Goal: Use online tool/utility: Utilize a website feature to perform a specific function

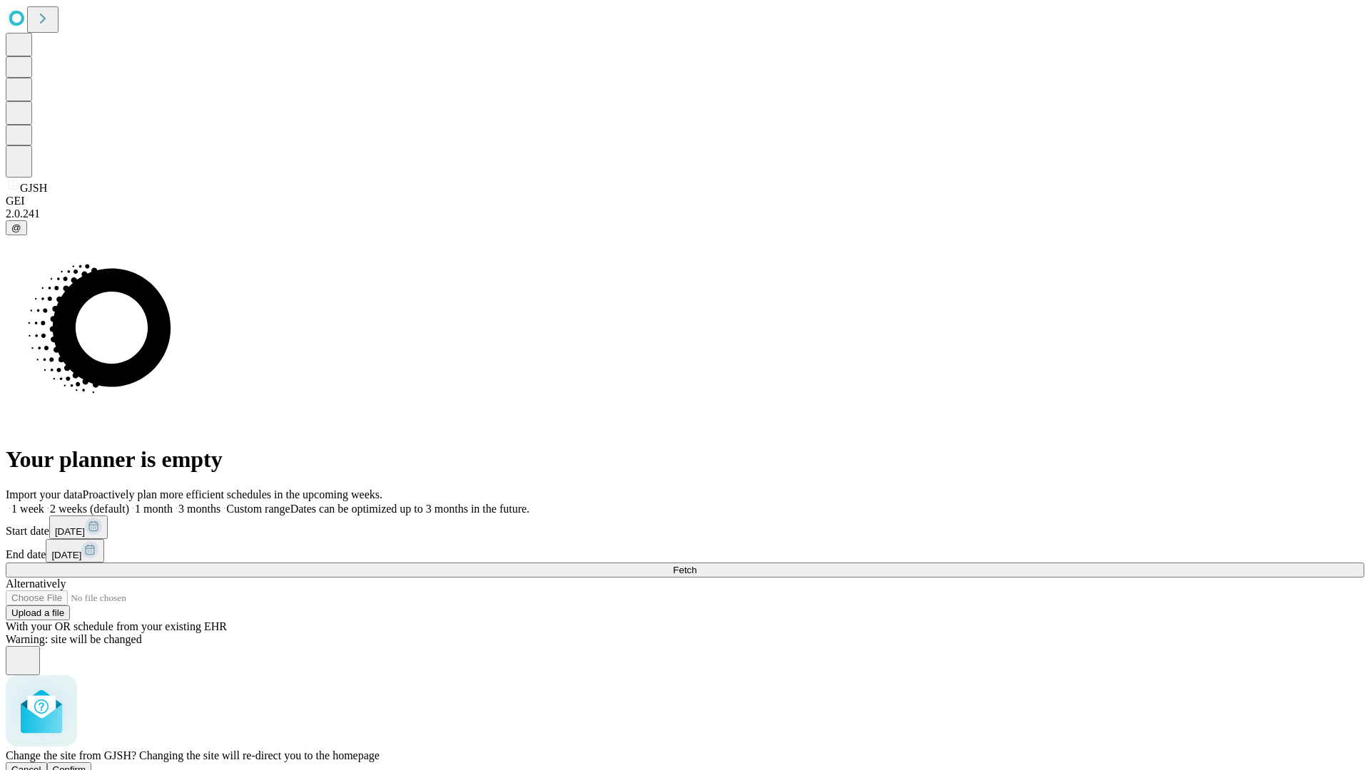
click at [86, 765] on span "Confirm" at bounding box center [70, 770] width 34 height 11
click at [173, 503] on label "1 month" at bounding box center [151, 509] width 44 height 12
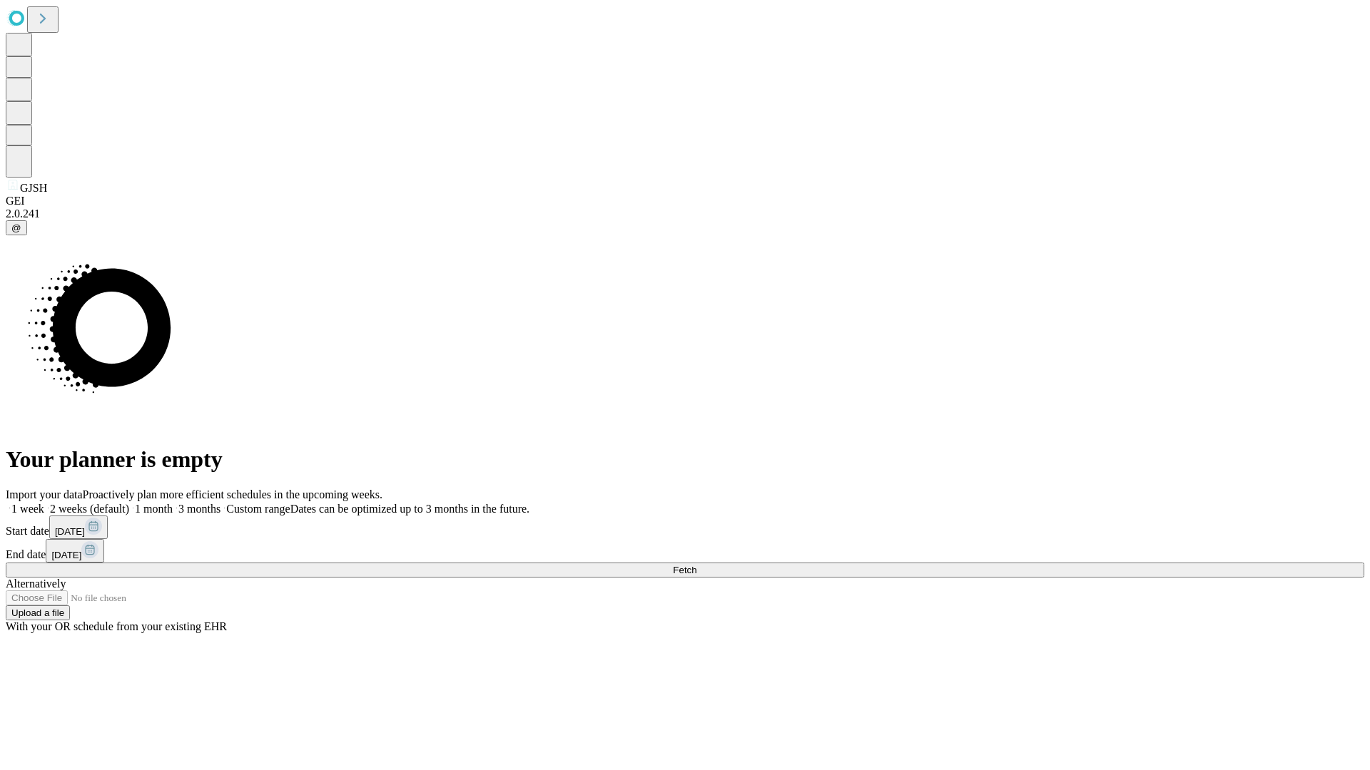
click at [696, 565] on span "Fetch" at bounding box center [685, 570] width 24 height 11
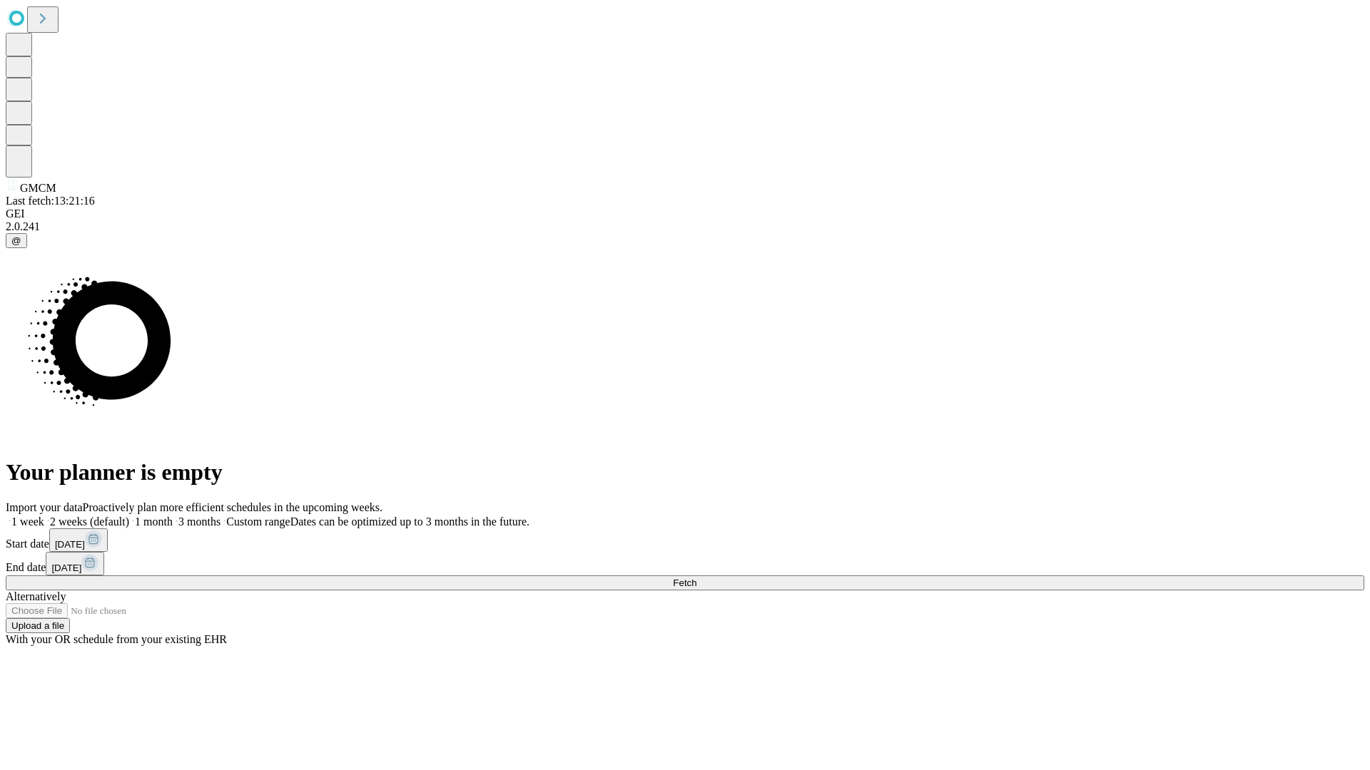
click at [173, 516] on label "1 month" at bounding box center [151, 522] width 44 height 12
click at [696, 578] on span "Fetch" at bounding box center [685, 583] width 24 height 11
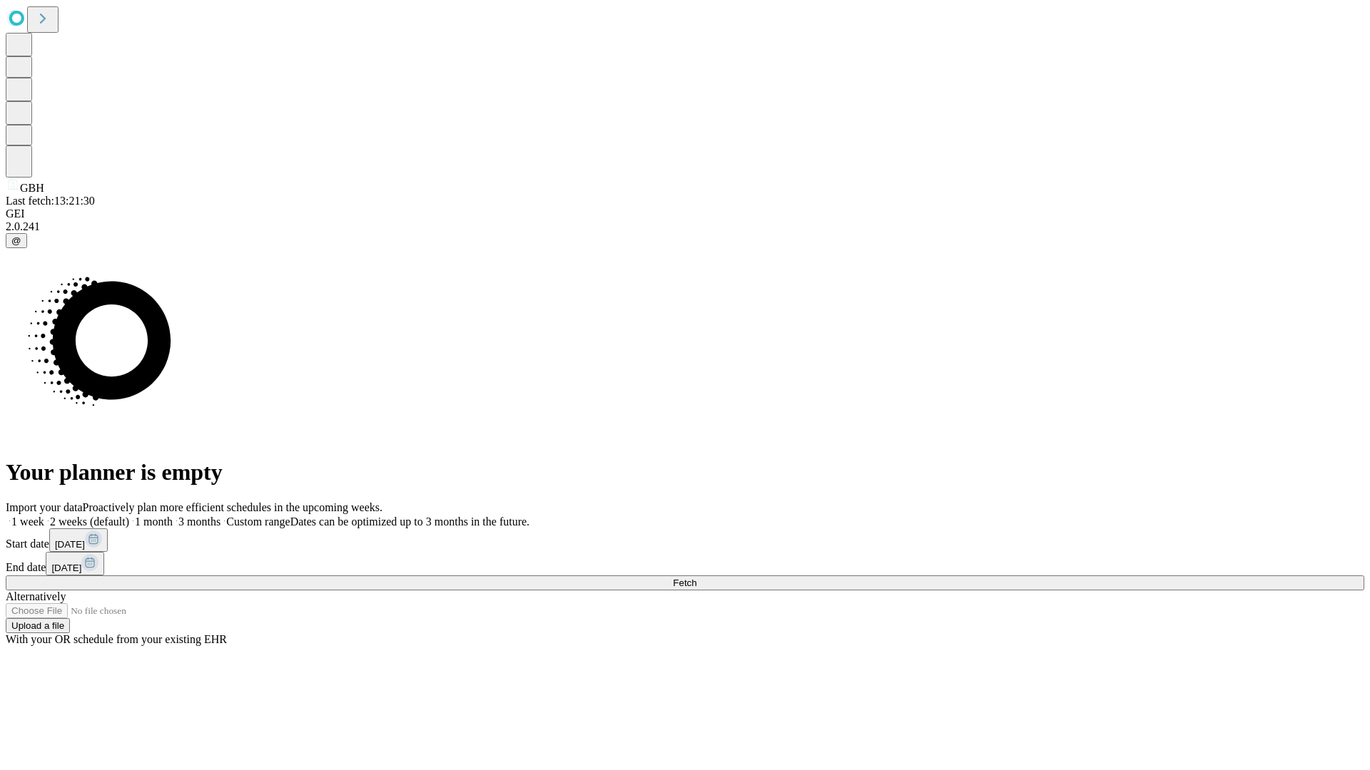
click at [173, 516] on label "1 month" at bounding box center [151, 522] width 44 height 12
click at [696, 578] on span "Fetch" at bounding box center [685, 583] width 24 height 11
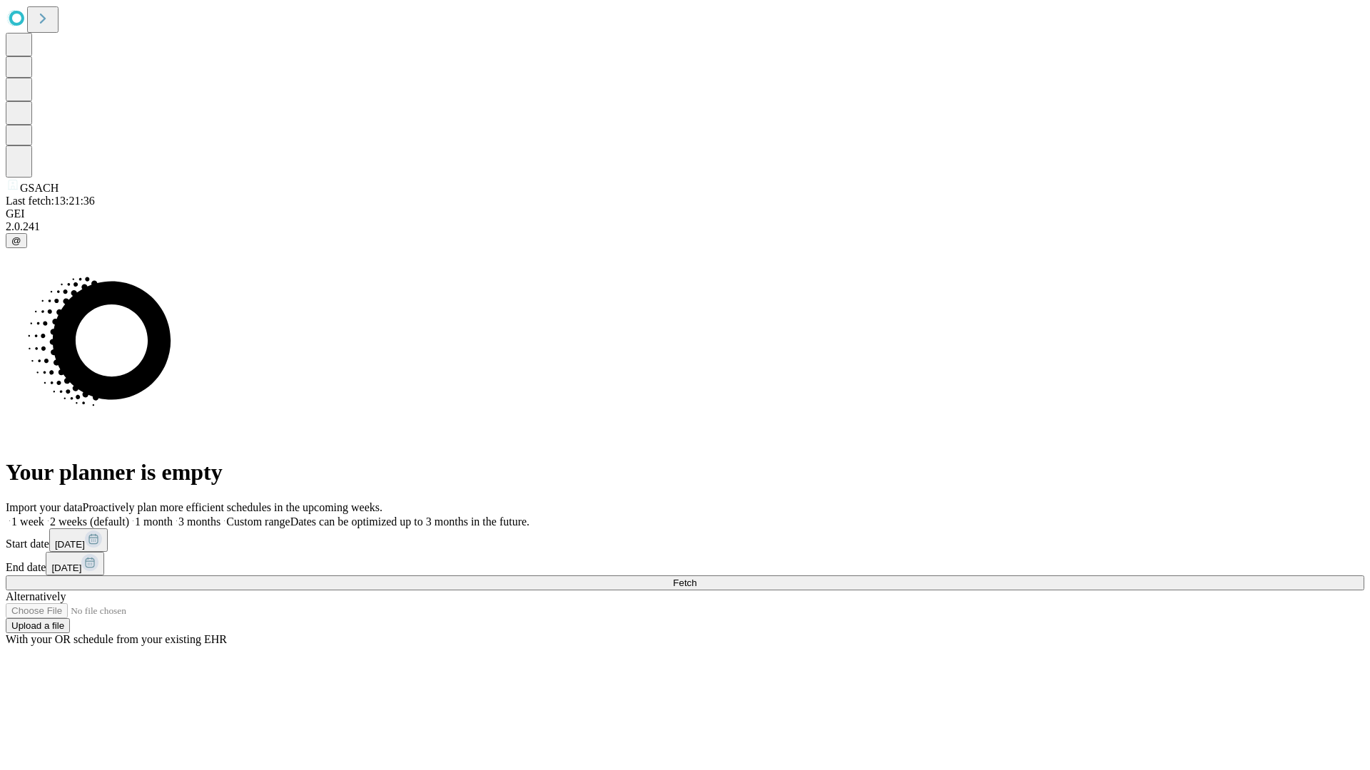
click at [173, 516] on label "1 month" at bounding box center [151, 522] width 44 height 12
click at [696, 578] on span "Fetch" at bounding box center [685, 583] width 24 height 11
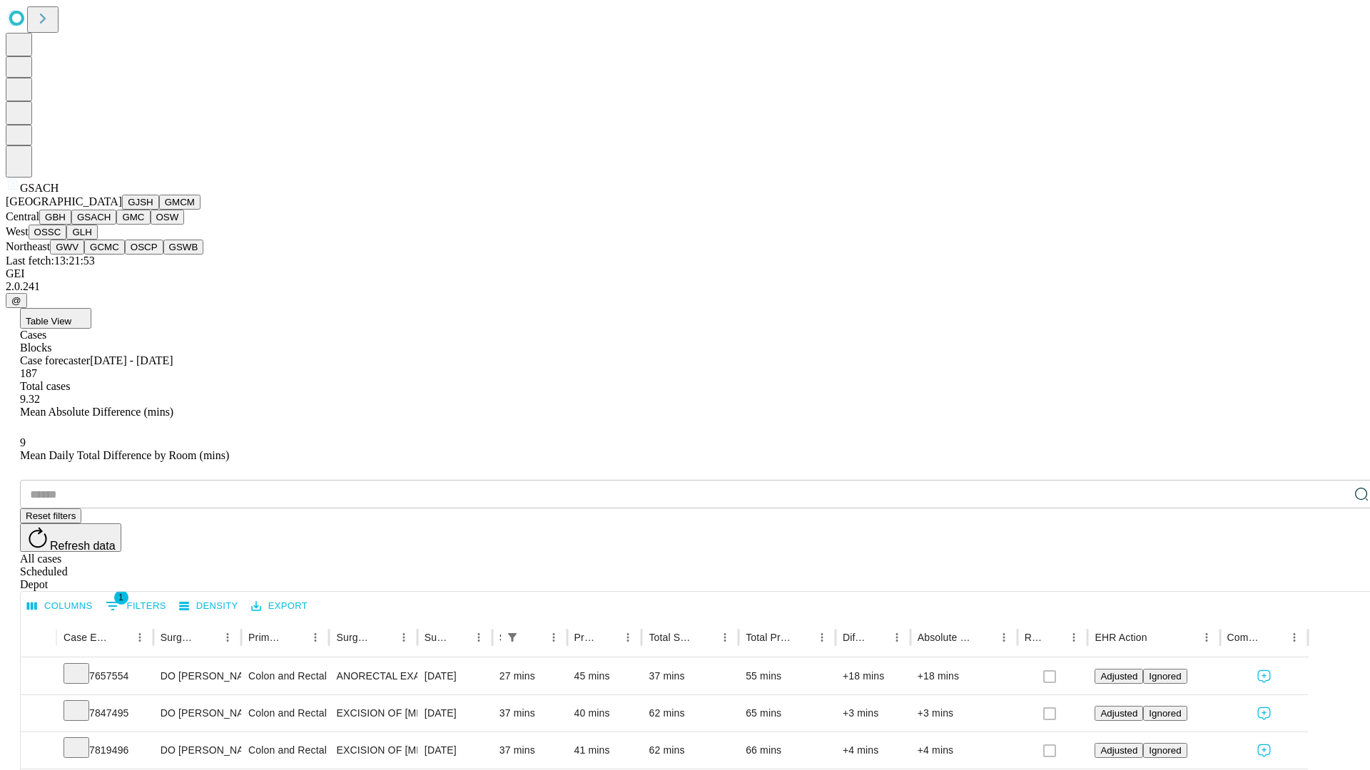
click at [116, 225] on button "GMC" at bounding box center [133, 217] width 34 height 15
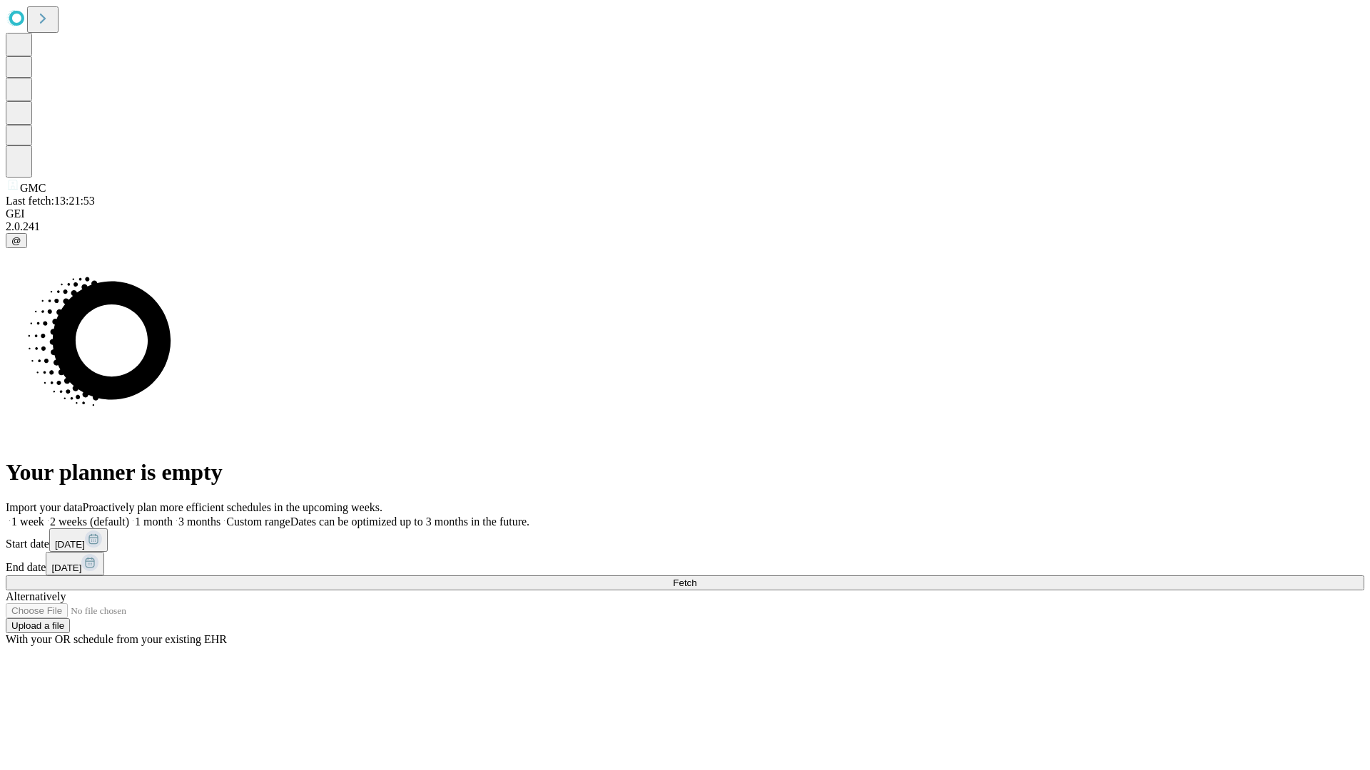
click at [173, 516] on label "1 month" at bounding box center [151, 522] width 44 height 12
click at [696, 578] on span "Fetch" at bounding box center [685, 583] width 24 height 11
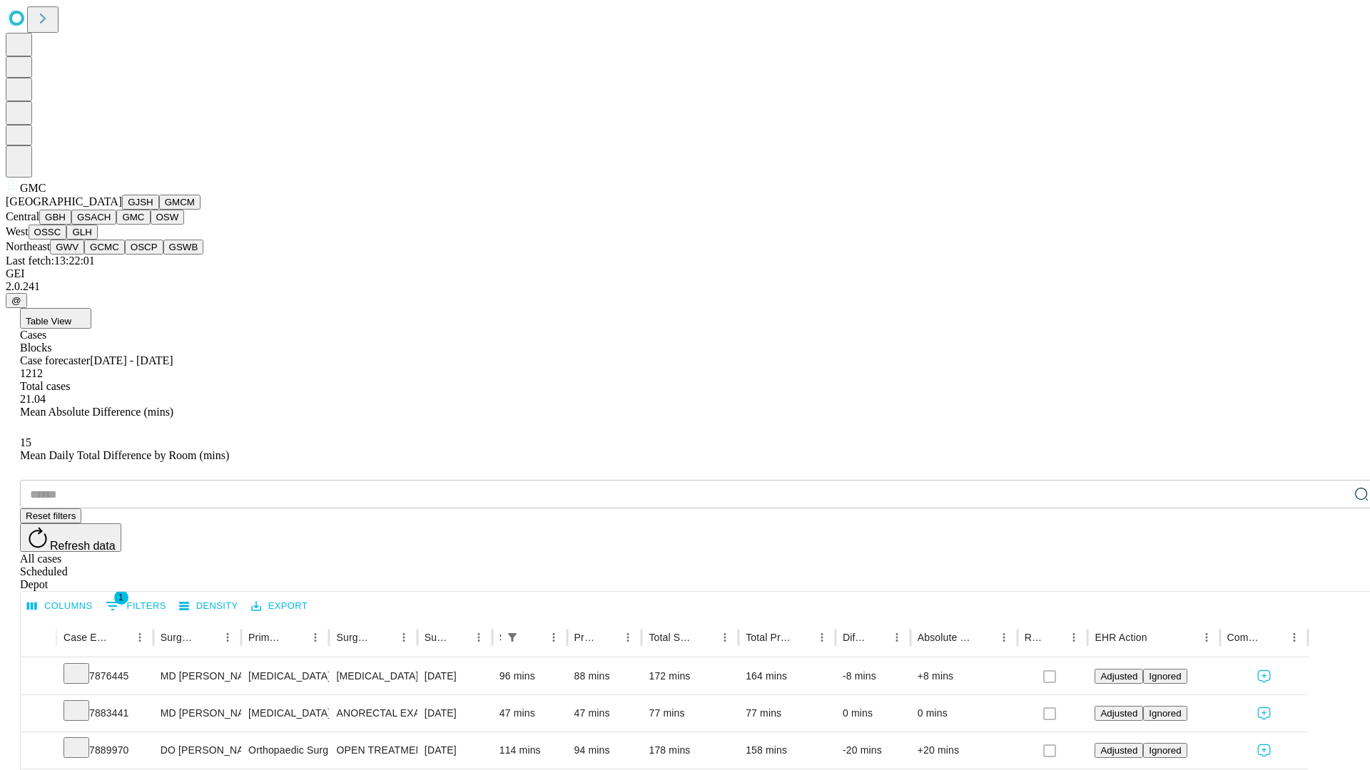
click at [151, 225] on button "OSW" at bounding box center [168, 217] width 34 height 15
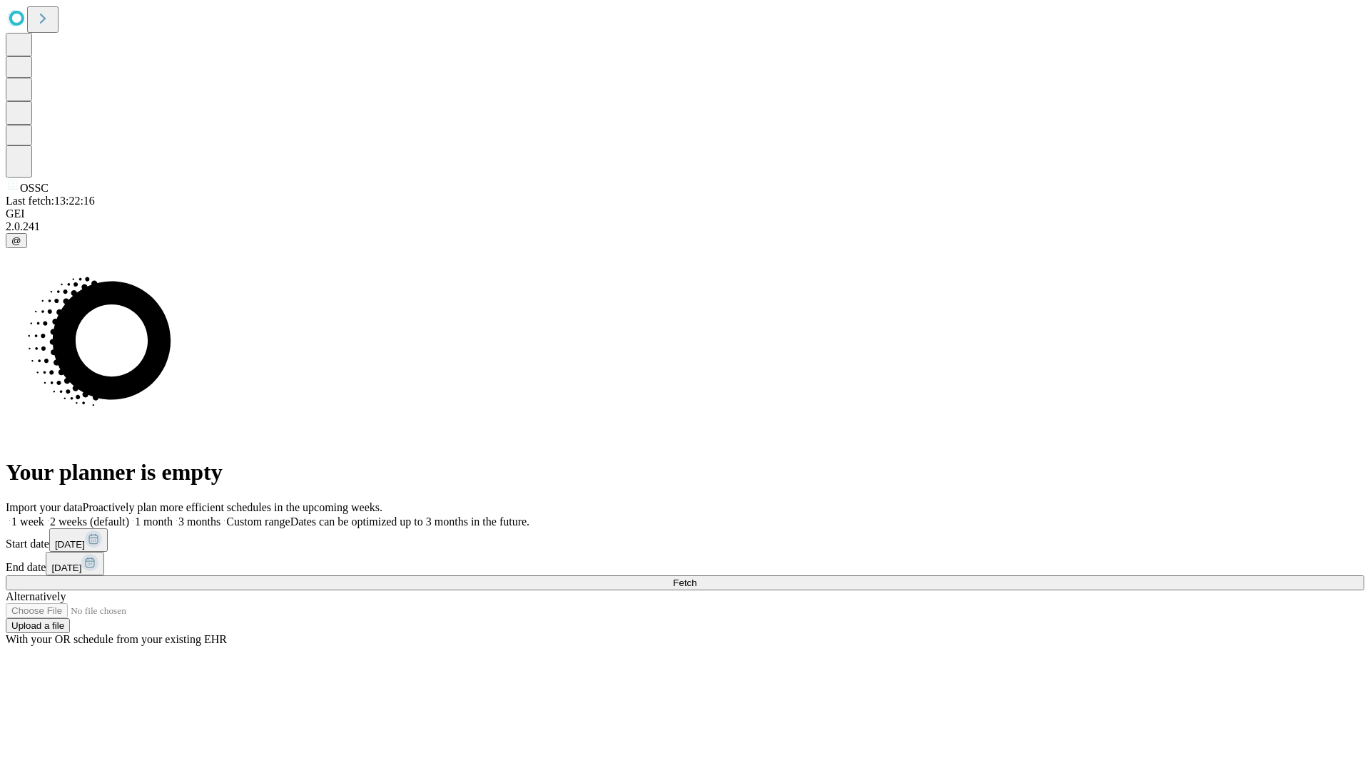
click at [173, 516] on label "1 month" at bounding box center [151, 522] width 44 height 12
click at [696, 578] on span "Fetch" at bounding box center [685, 583] width 24 height 11
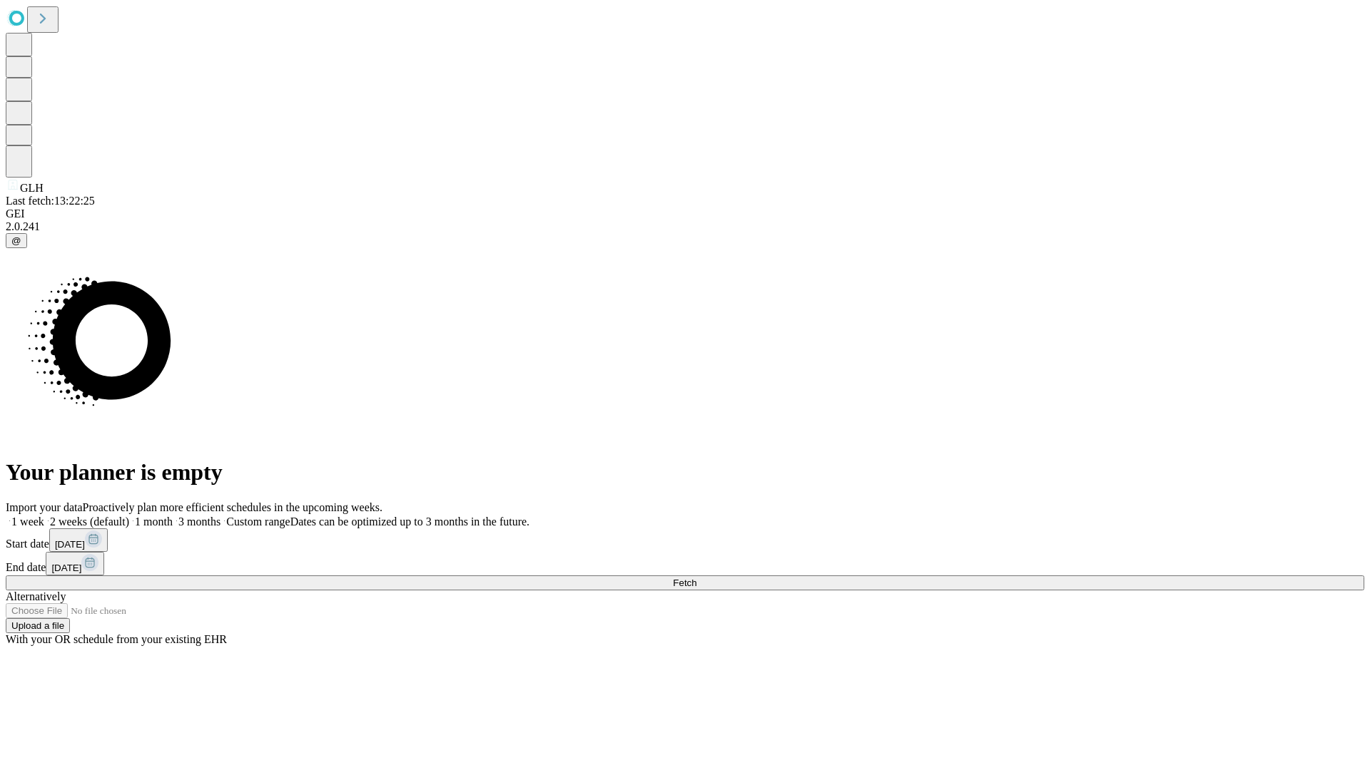
click at [173, 516] on label "1 month" at bounding box center [151, 522] width 44 height 12
click at [696, 578] on span "Fetch" at bounding box center [685, 583] width 24 height 11
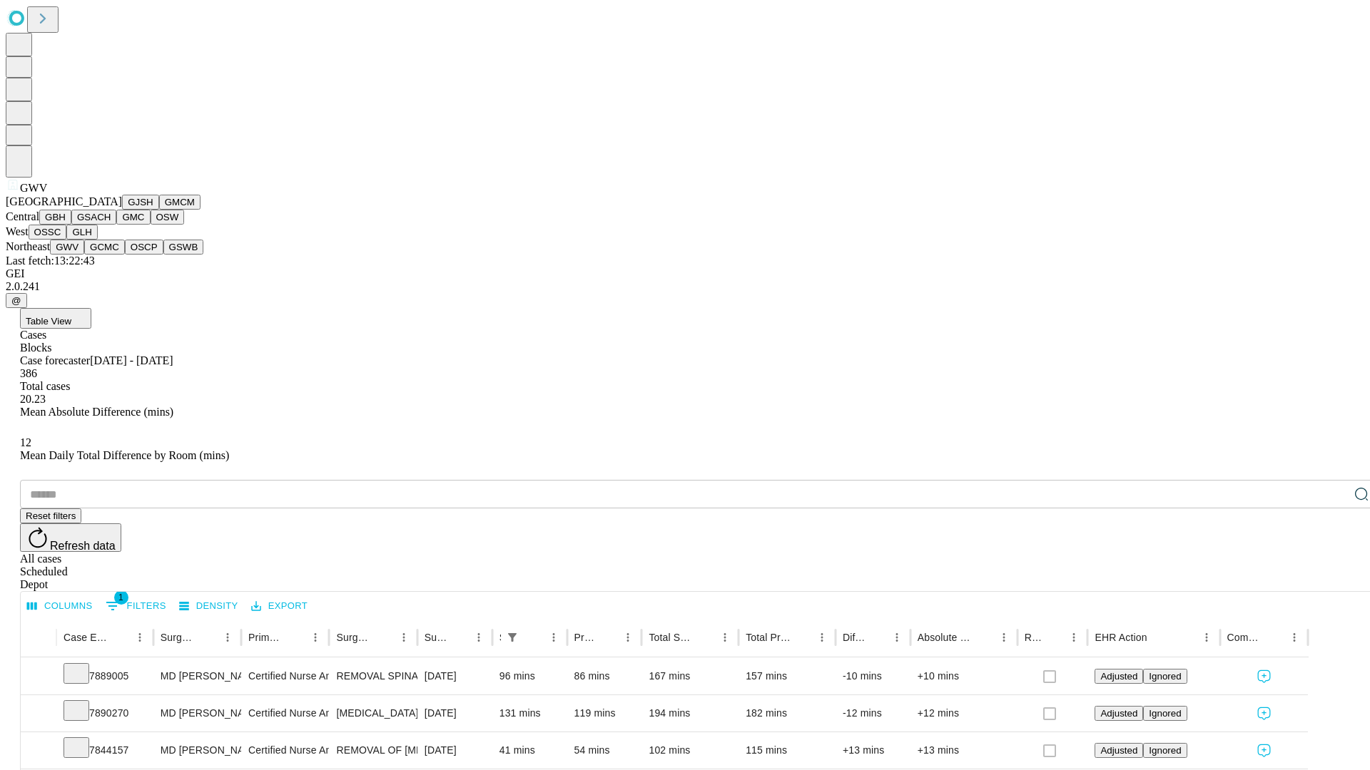
click at [111, 255] on button "GCMC" at bounding box center [104, 247] width 41 height 15
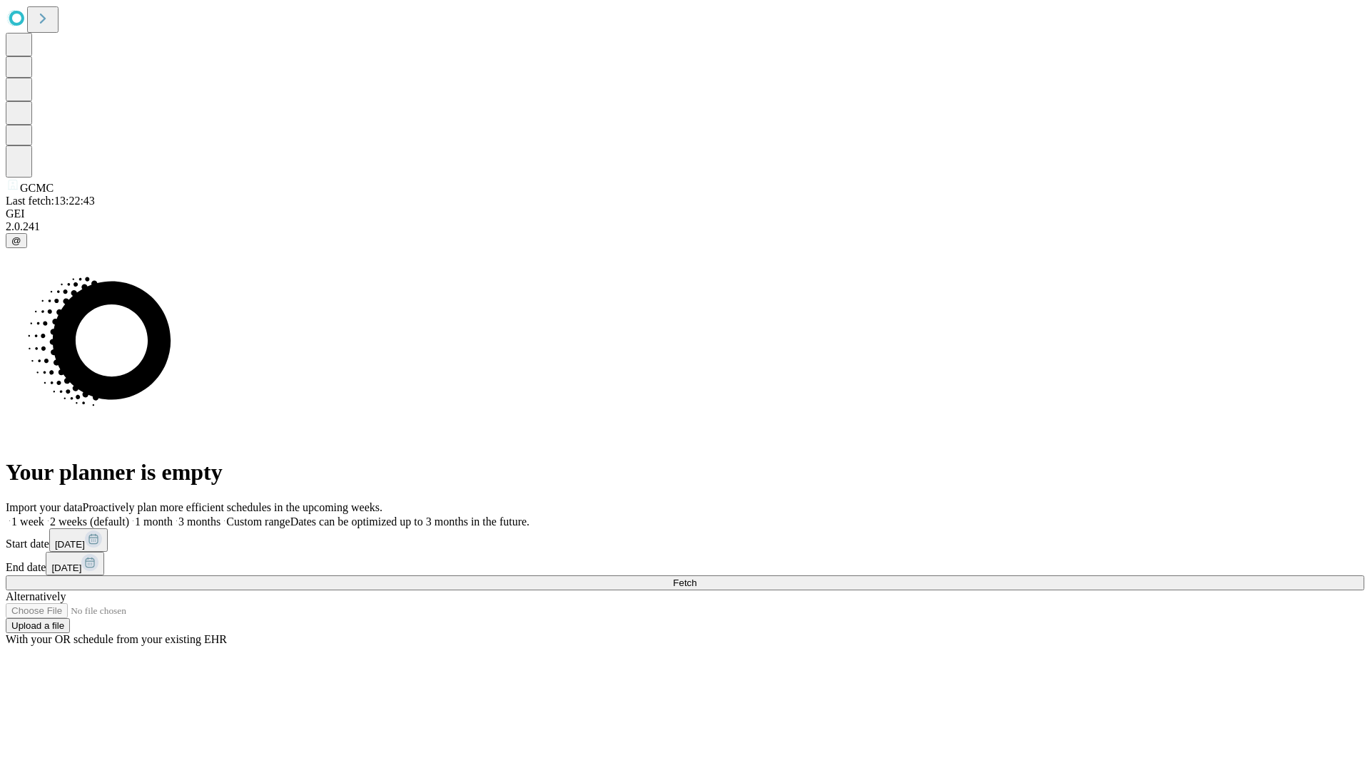
click at [173, 516] on label "1 month" at bounding box center [151, 522] width 44 height 12
click at [696, 578] on span "Fetch" at bounding box center [685, 583] width 24 height 11
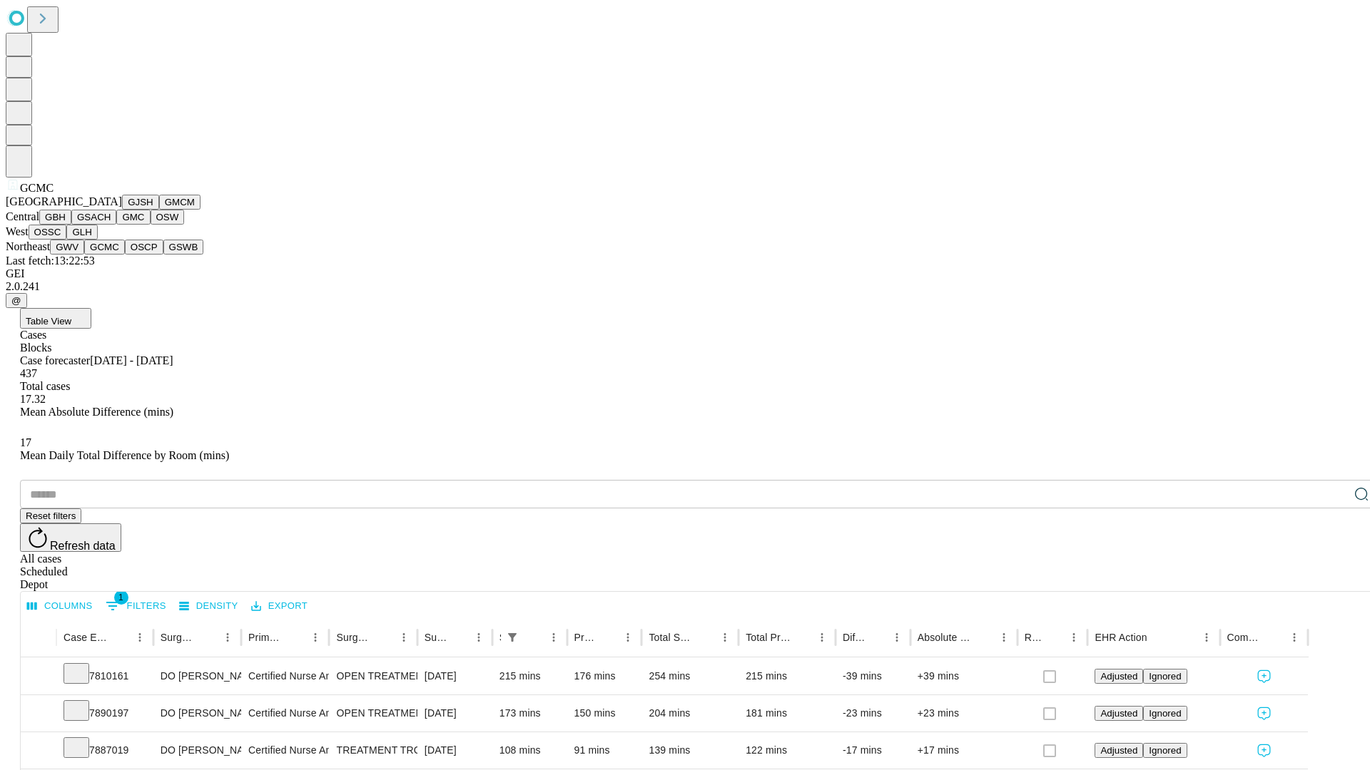
click at [125, 255] on button "OSCP" at bounding box center [144, 247] width 39 height 15
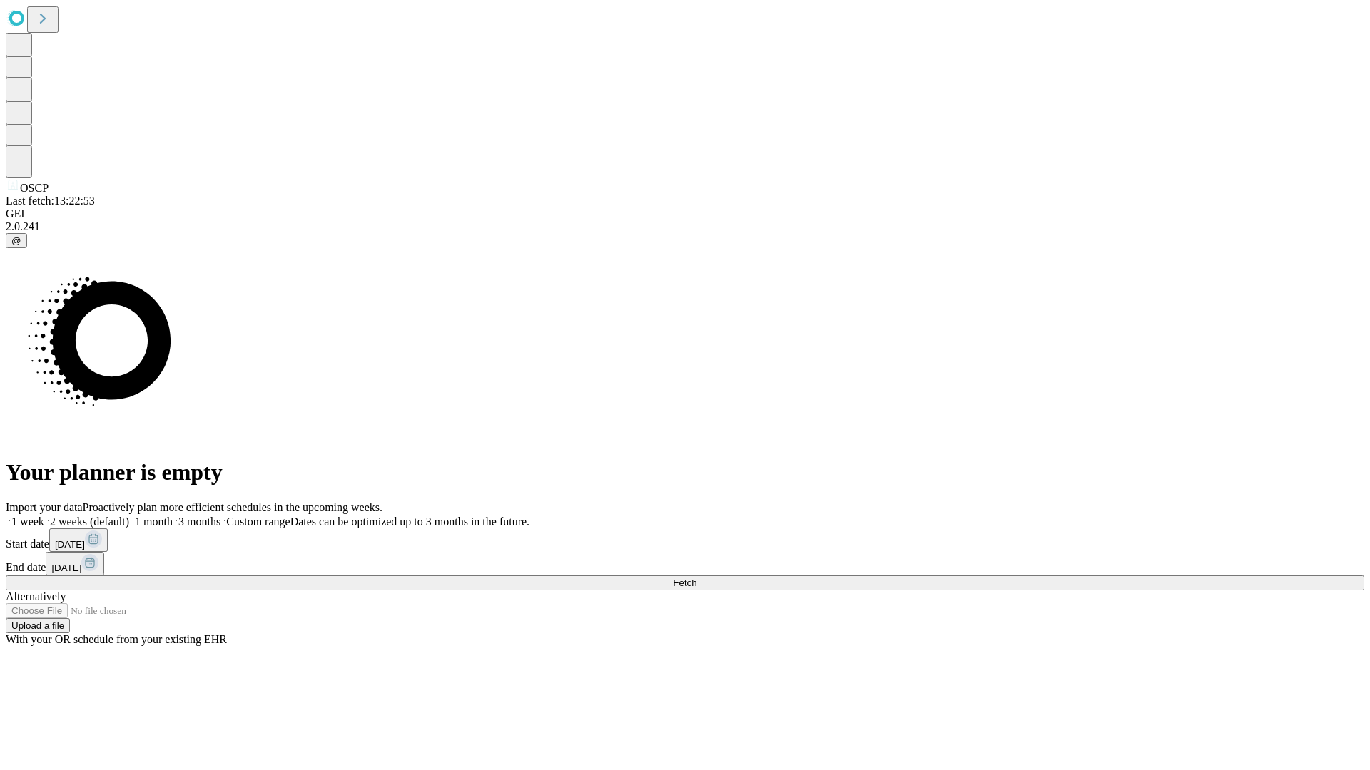
click at [173, 516] on label "1 month" at bounding box center [151, 522] width 44 height 12
click at [696, 578] on span "Fetch" at bounding box center [685, 583] width 24 height 11
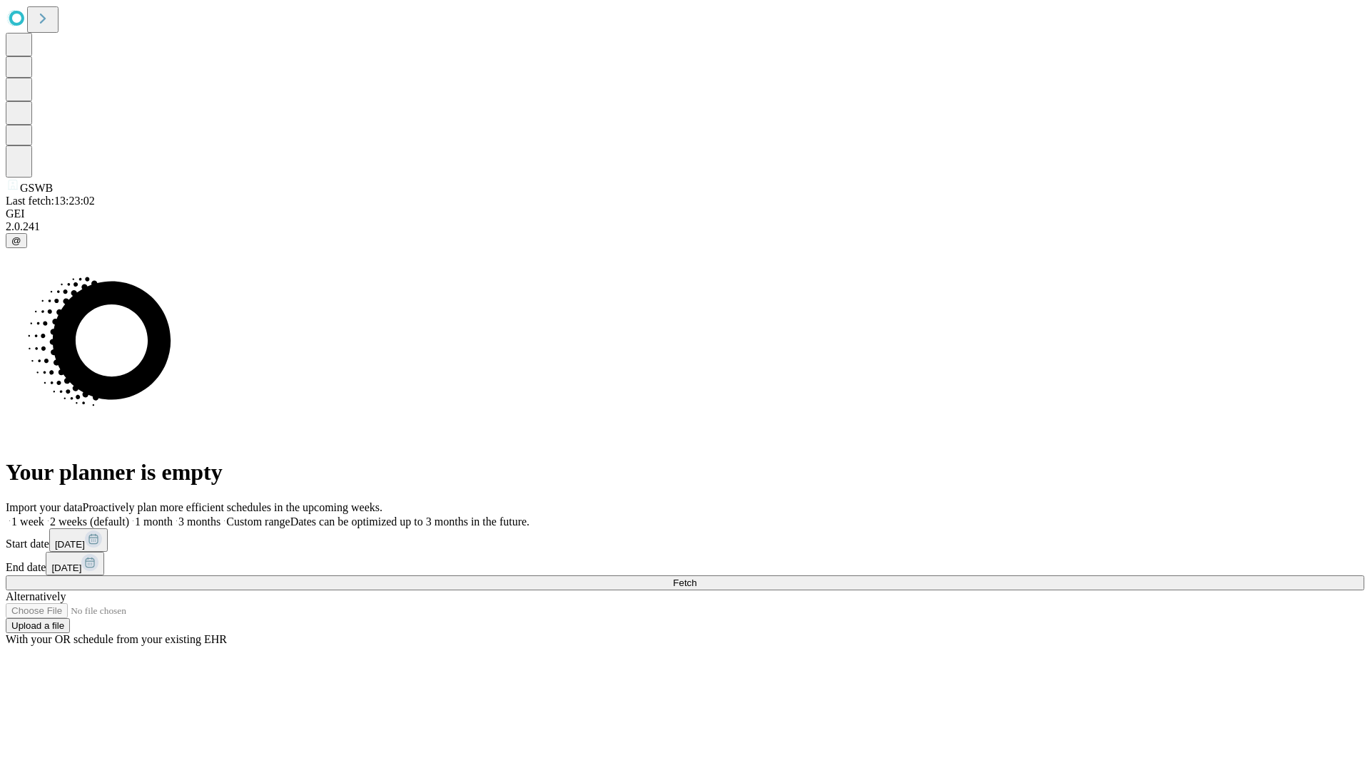
click at [173, 516] on label "1 month" at bounding box center [151, 522] width 44 height 12
click at [696, 578] on span "Fetch" at bounding box center [685, 583] width 24 height 11
